Goal: Task Accomplishment & Management: Complete application form

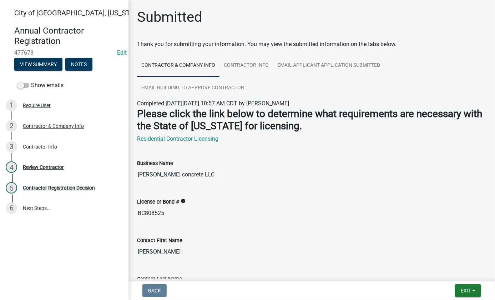
drag, startPoint x: 175, startPoint y: 213, endPoint x: 131, endPoint y: 215, distance: 44.3
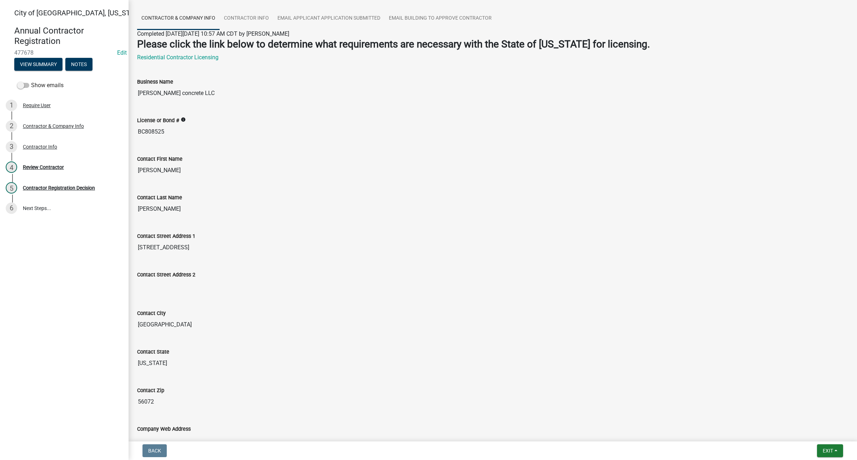
scroll to position [45, 0]
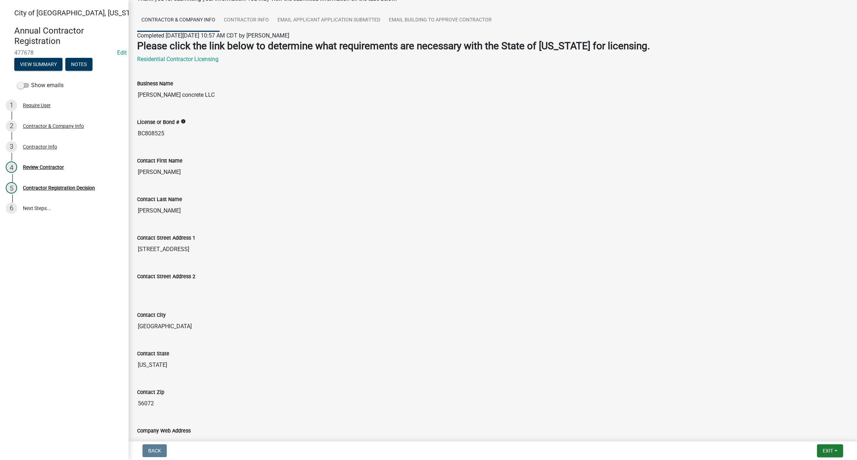
click at [495, 299] on input "[GEOGRAPHIC_DATA]" at bounding box center [492, 326] width 711 height 14
click at [43, 167] on div "Review Contractor" at bounding box center [43, 167] width 41 height 5
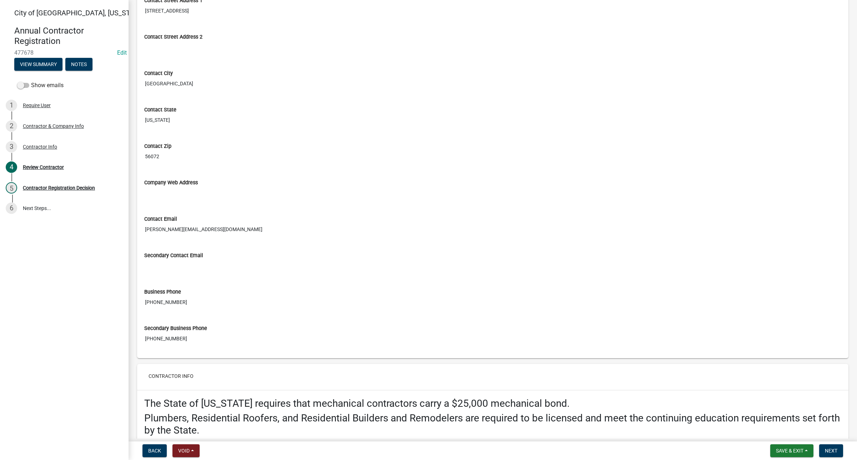
scroll to position [400, 0]
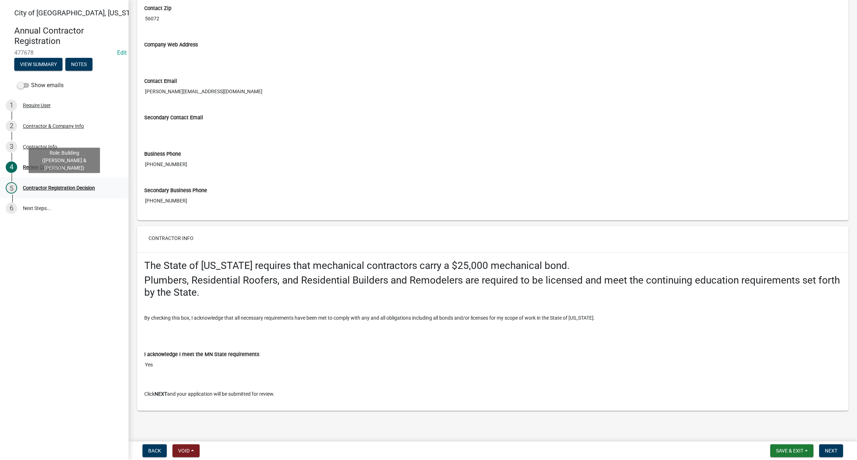
click at [81, 193] on div "5 Contractor Registration Decision" at bounding box center [61, 187] width 111 height 11
click at [52, 188] on div "Contractor Registration Decision" at bounding box center [59, 187] width 72 height 5
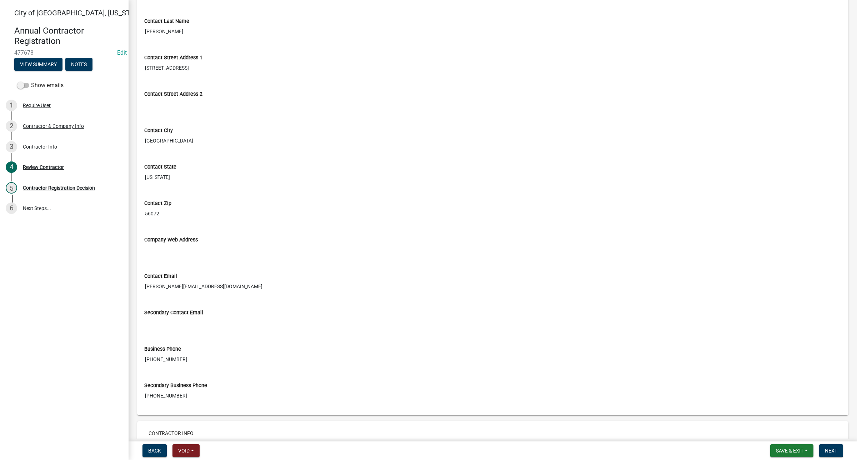
scroll to position [192, 0]
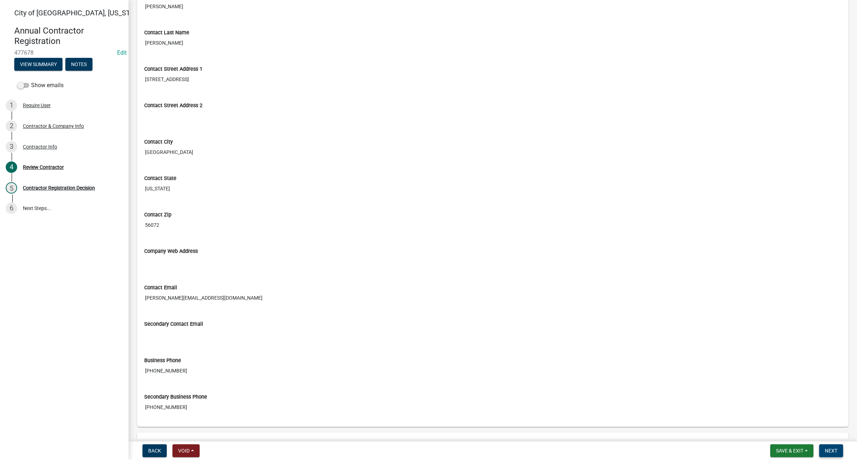
click at [495, 299] on span "Next" at bounding box center [830, 451] width 12 height 6
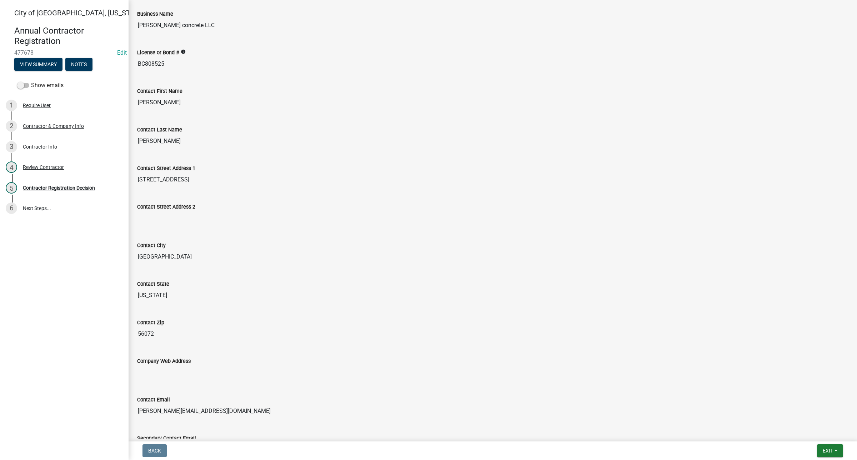
scroll to position [254, 0]
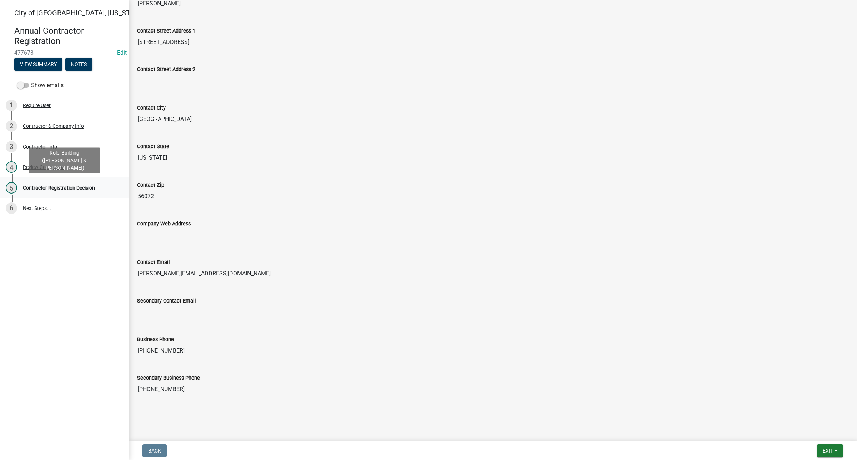
click at [54, 190] on div "Contractor Registration Decision" at bounding box center [59, 187] width 72 height 5
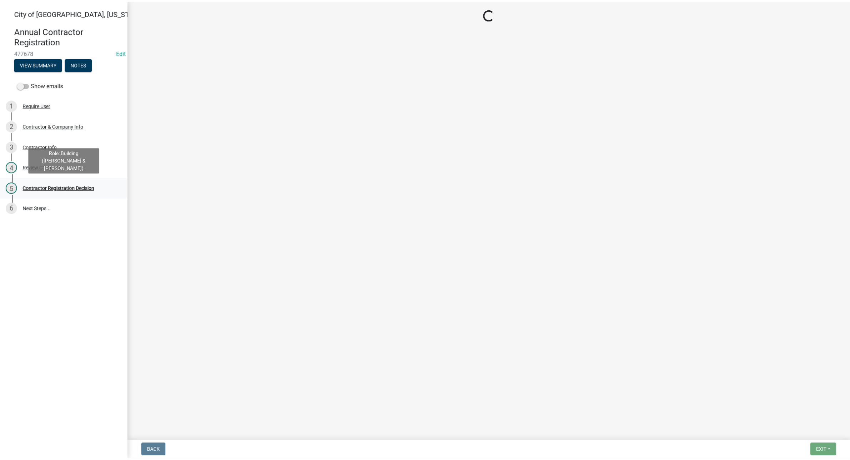
scroll to position [0, 0]
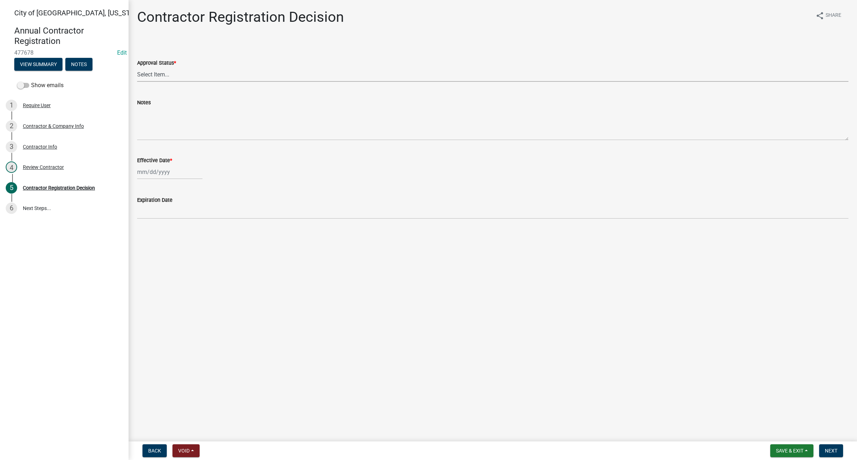
click at [173, 79] on select "Select Item... Approved Denied" at bounding box center [492, 74] width 711 height 15
click at [137, 67] on select "Select Item... Approved Denied" at bounding box center [492, 74] width 711 height 15
select select "4b86b809-39dd-4c68-9f3d-fdb3e7050482"
select select "9"
select select "2025"
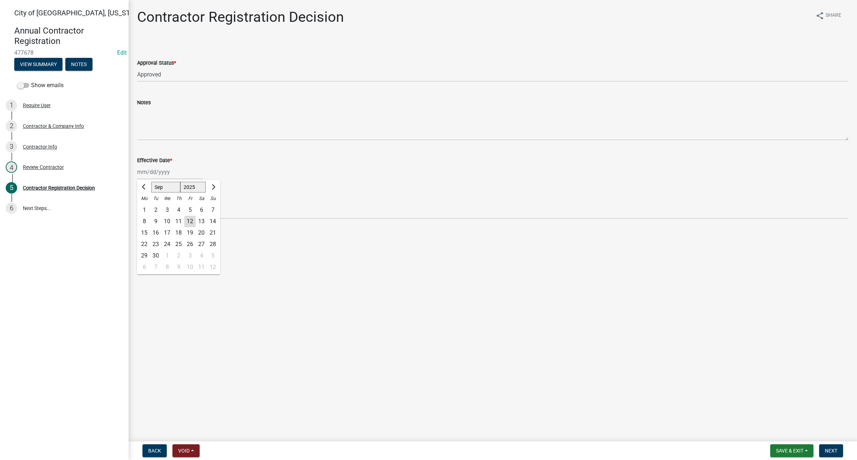
click at [165, 174] on div "[PERSON_NAME] Feb Mar Apr [PERSON_NAME][DATE] Oct Nov [DATE] 1526 1527 1528 152…" at bounding box center [169, 172] width 65 height 15
click at [188, 219] on div "12" at bounding box center [189, 221] width 11 height 11
type input "[DATE]"
click at [495, 299] on button "Next" at bounding box center [831, 450] width 24 height 13
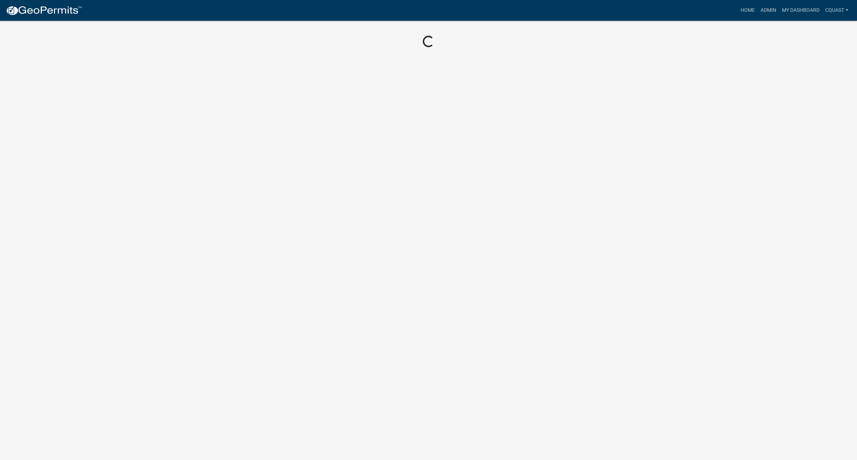
click at [495, 299] on body "Internet Explorer does NOT work with GeoPermits. Get a new browser for more sec…" at bounding box center [428, 230] width 857 height 460
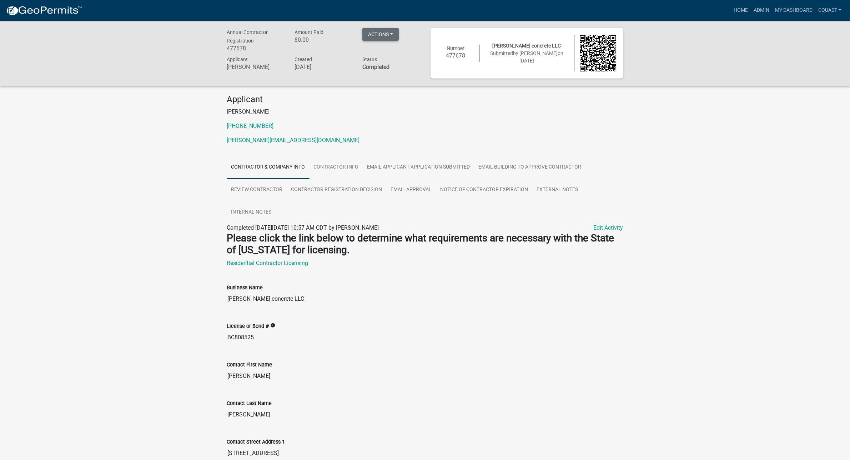
click at [375, 36] on button "Actions" at bounding box center [380, 34] width 36 height 13
click at [495, 149] on div "Applicant [PERSON_NAME] [PHONE_NUMBER] [PERSON_NAME][EMAIL_ADDRESS][DOMAIN_NAME]" at bounding box center [425, 122] width 407 height 56
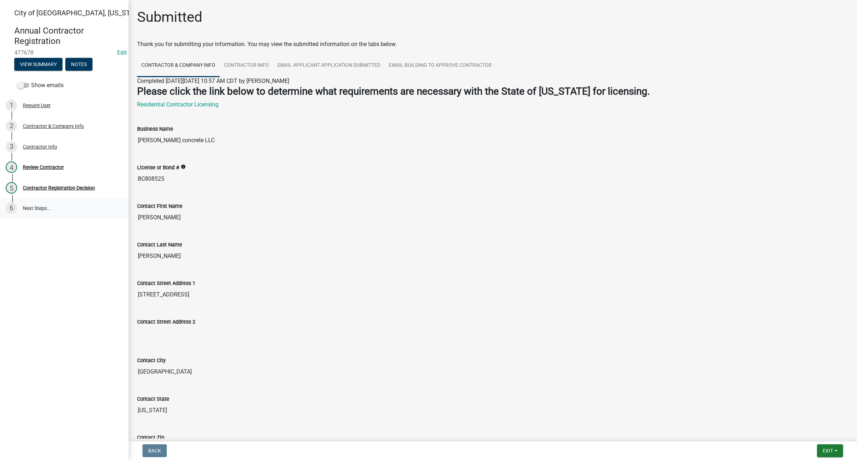
click at [40, 211] on link "6 Next Steps..." at bounding box center [64, 208] width 128 height 21
click at [53, 188] on div "Contractor Registration Decision" at bounding box center [59, 187] width 72 height 5
click at [78, 186] on div "Contractor Registration Decision" at bounding box center [59, 187] width 72 height 5
click at [819, 456] on button "Exit" at bounding box center [830, 450] width 26 height 13
click at [809, 413] on button "Save" at bounding box center [814, 415] width 57 height 17
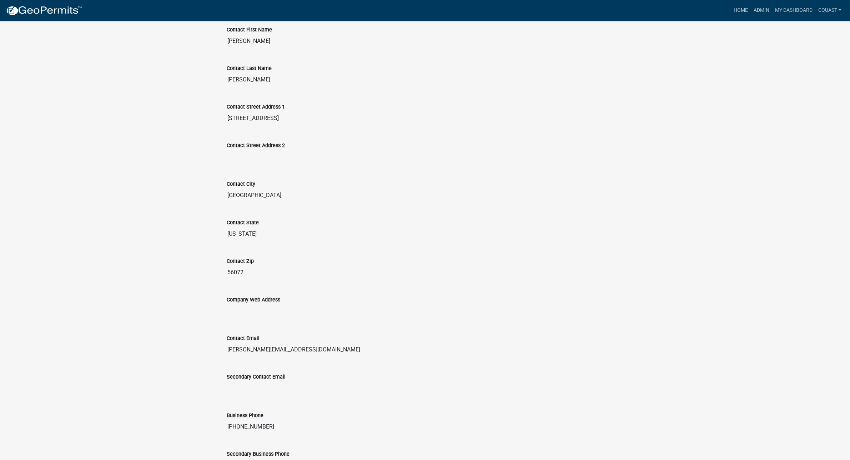
scroll to position [265, 0]
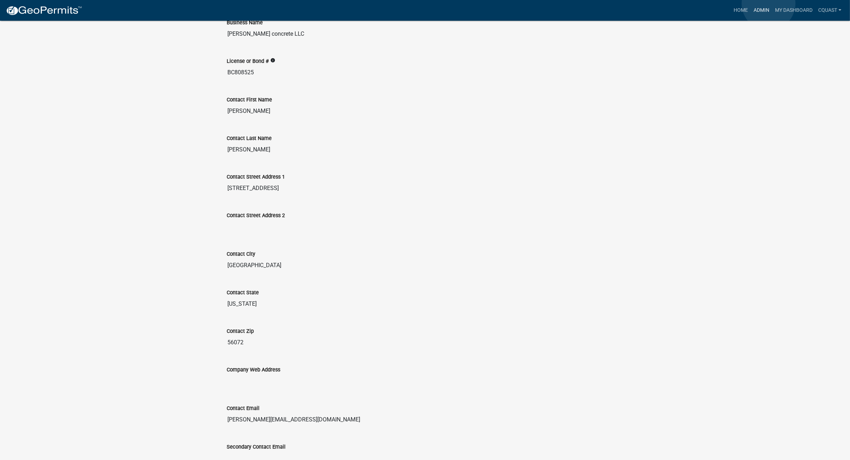
click at [768, 4] on link "Admin" at bounding box center [761, 11] width 21 height 14
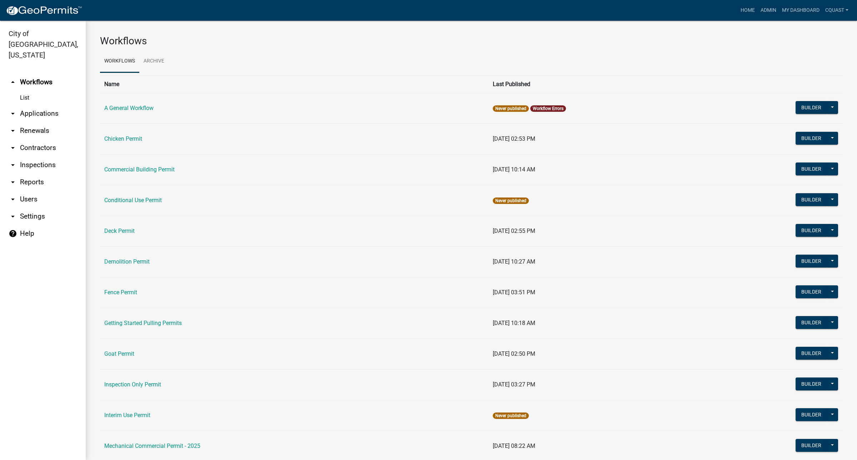
click at [46, 139] on link "arrow_drop_down Contractors" at bounding box center [43, 147] width 86 height 17
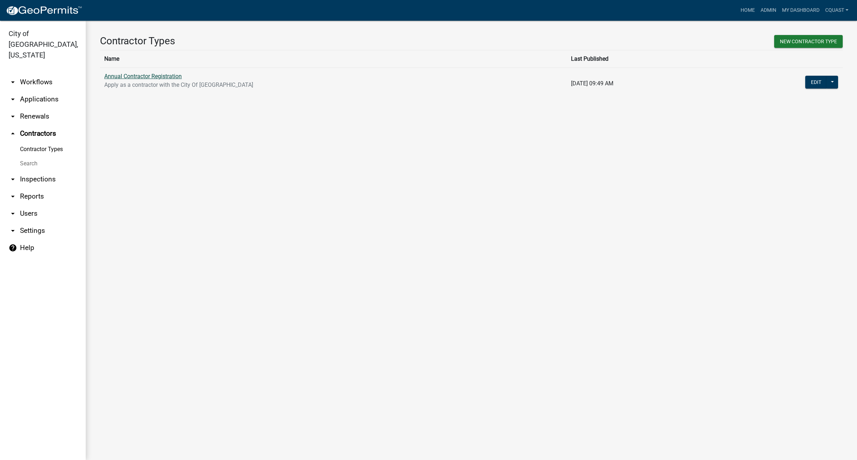
click at [134, 73] on link "Annual Contractor Registration" at bounding box center [142, 76] width 77 height 7
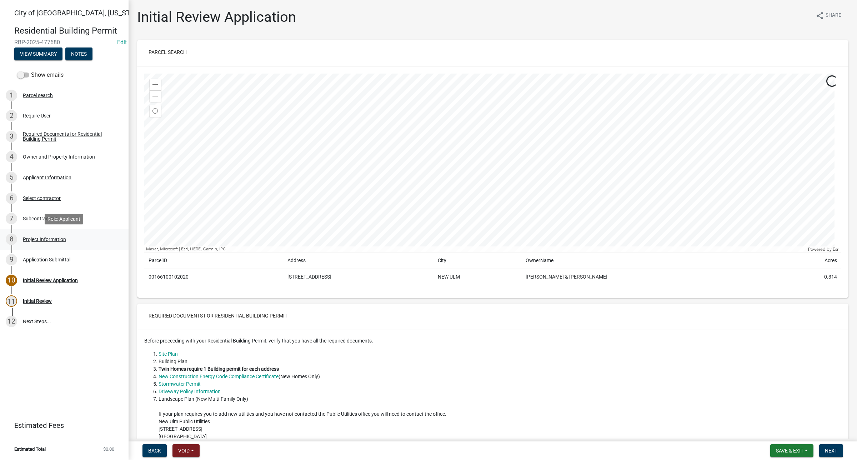
click at [41, 238] on div "Project Information" at bounding box center [44, 239] width 43 height 5
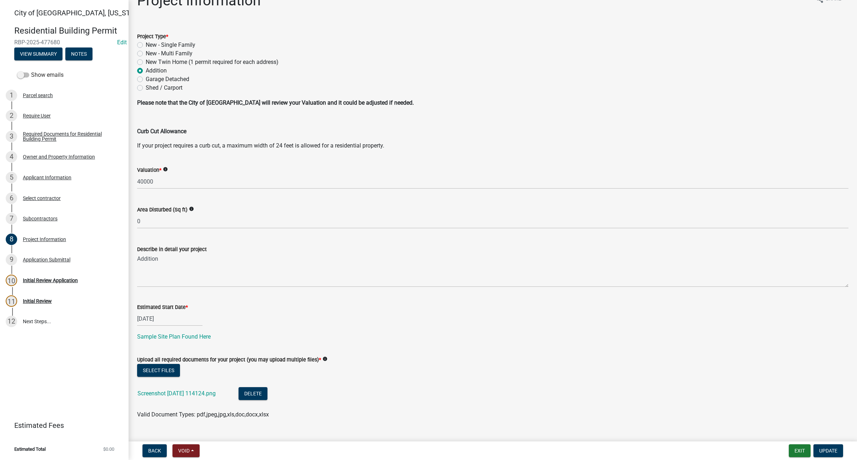
scroll to position [31, 0]
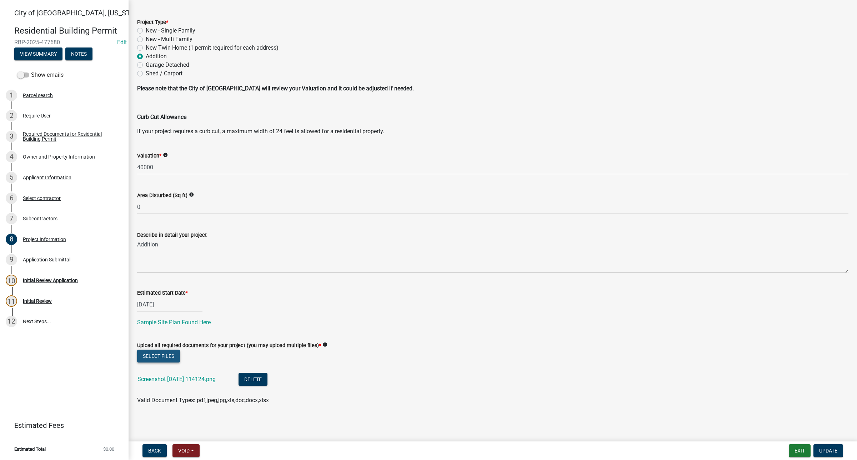
click at [165, 299] on button "Select files" at bounding box center [158, 355] width 43 height 13
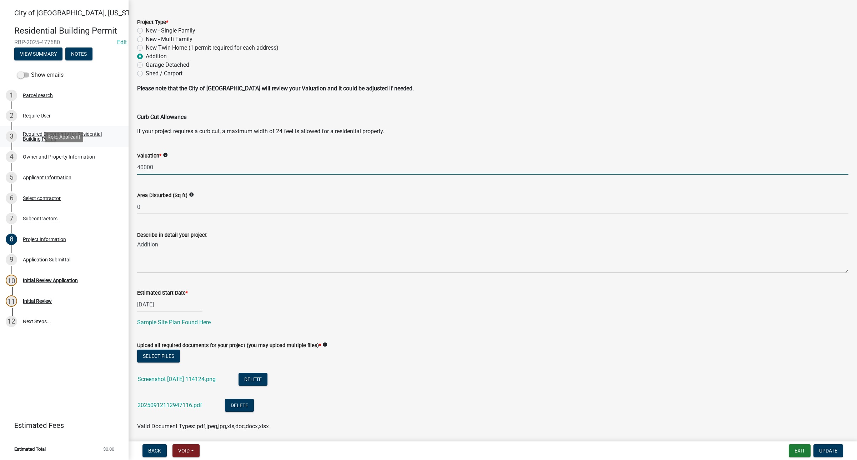
drag, startPoint x: 181, startPoint y: 162, endPoint x: 72, endPoint y: 142, distance: 110.3
click at [72, 142] on div "City of New Ulm, Minnesota Residential Building Permit RBP-2025-477680 Edit Vie…" at bounding box center [428, 230] width 857 height 460
type input "5"
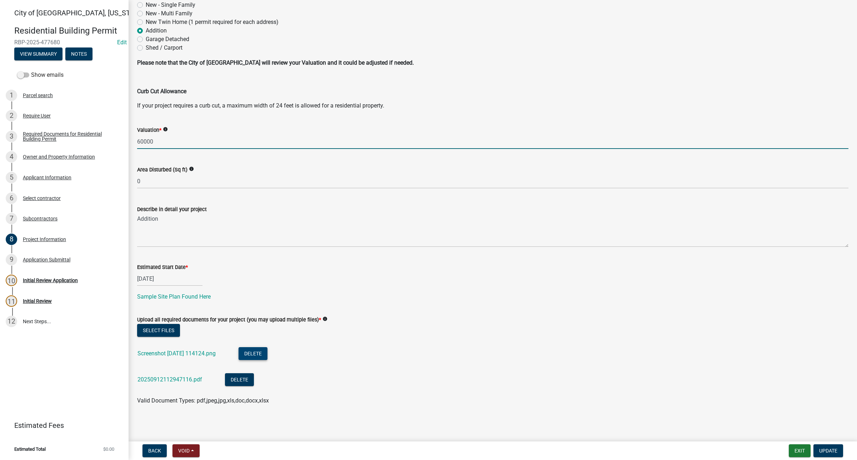
type input "60000"
click at [267, 299] on button "Delete" at bounding box center [252, 353] width 29 height 13
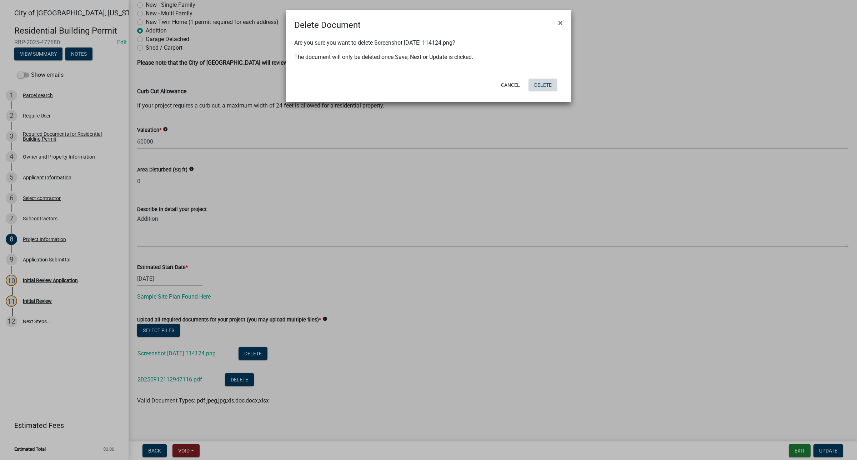
click at [495, 82] on button "Delete" at bounding box center [542, 85] width 29 height 13
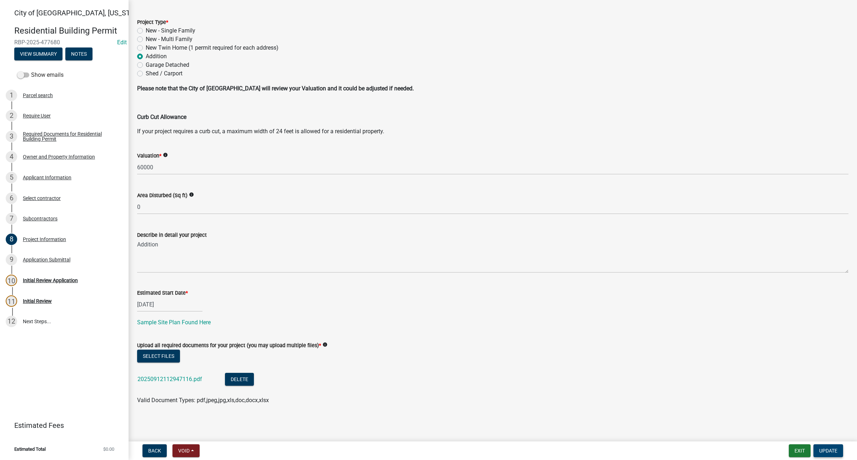
click at [495, 299] on button "Update" at bounding box center [828, 450] width 30 height 13
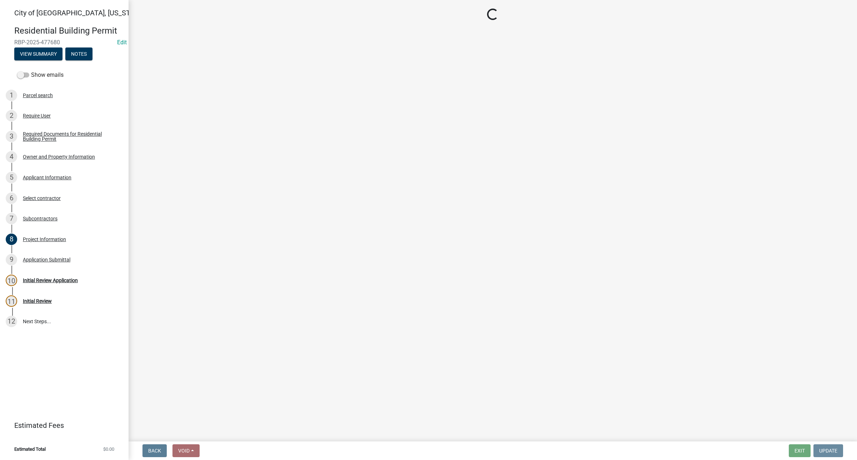
scroll to position [0, 0]
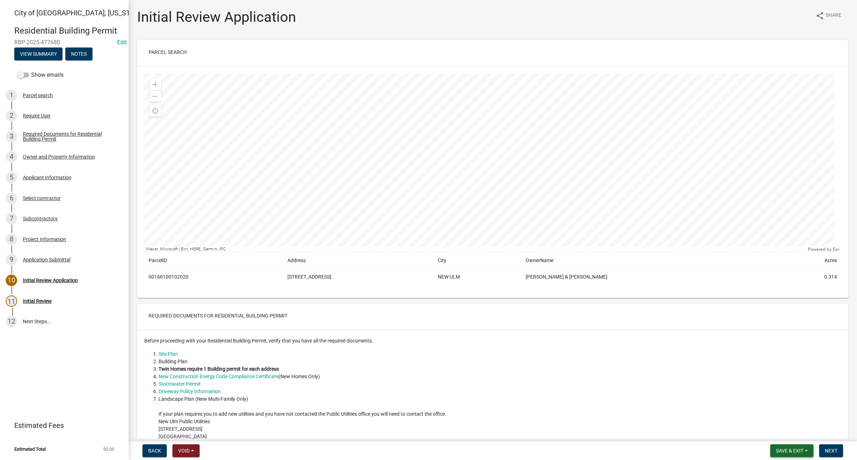
click at [495, 299] on button "Save & Exit" at bounding box center [791, 450] width 43 height 13
click at [495, 299] on button "Save" at bounding box center [784, 415] width 57 height 17
click at [54, 262] on div "9 Application Submittal" at bounding box center [61, 259] width 111 height 11
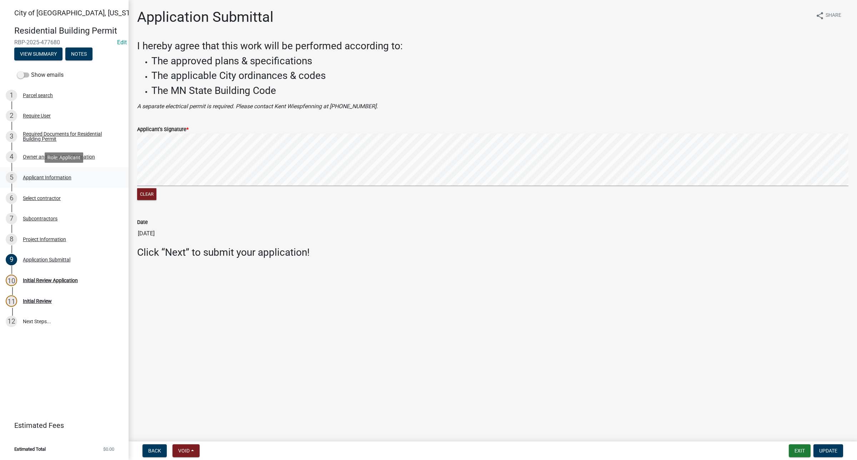
click at [35, 175] on div "Applicant Information" at bounding box center [47, 177] width 49 height 5
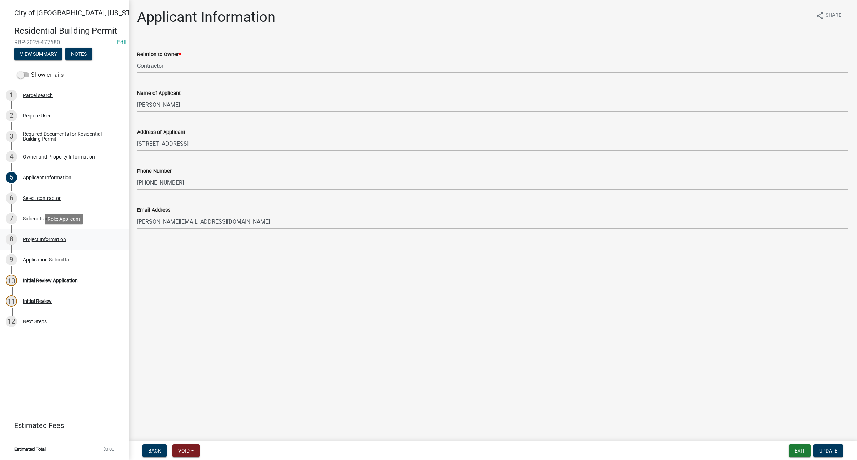
click at [49, 239] on div "Project Information" at bounding box center [44, 239] width 43 height 5
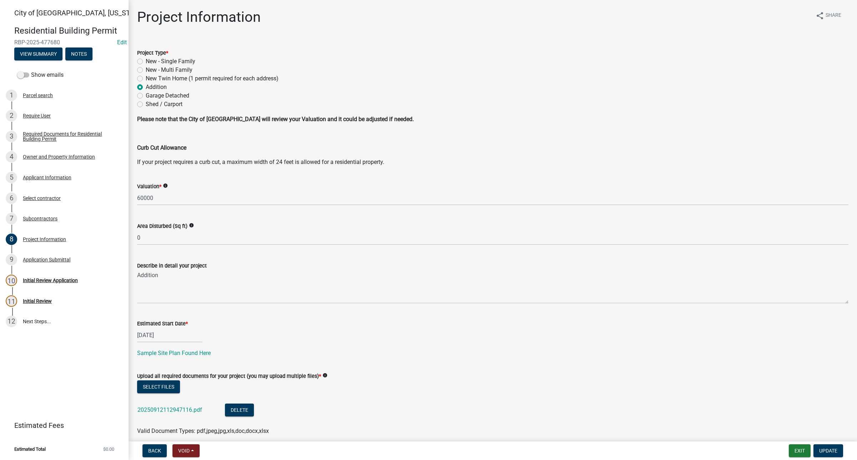
scroll to position [31, 0]
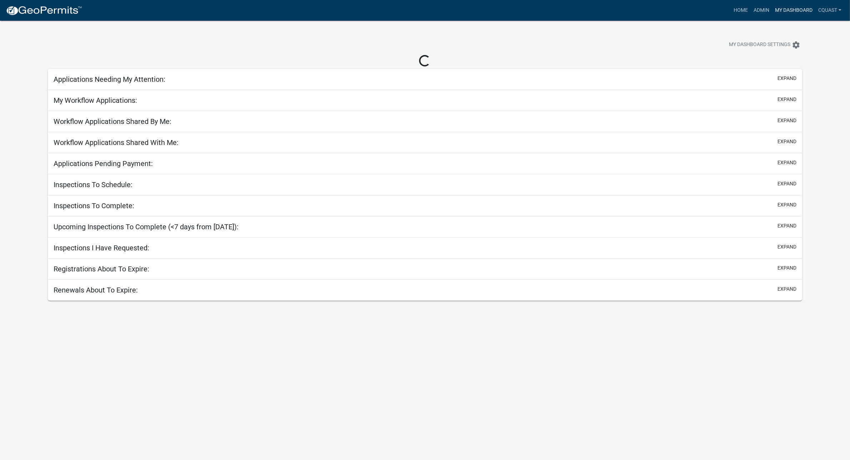
click at [784, 9] on link "My Dashboard" at bounding box center [793, 11] width 43 height 14
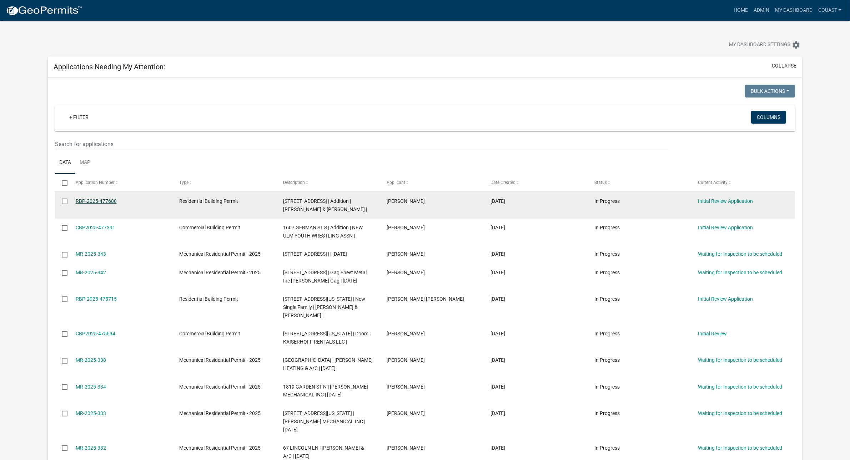
click at [99, 202] on link "RBP-2025-477680" at bounding box center [96, 201] width 41 height 6
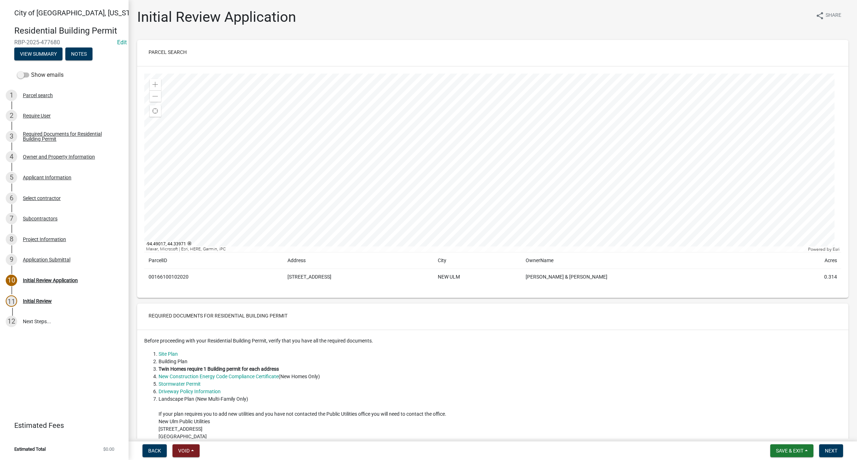
click at [386, 129] on div at bounding box center [492, 163] width 697 height 178
